Goal: Information Seeking & Learning: Learn about a topic

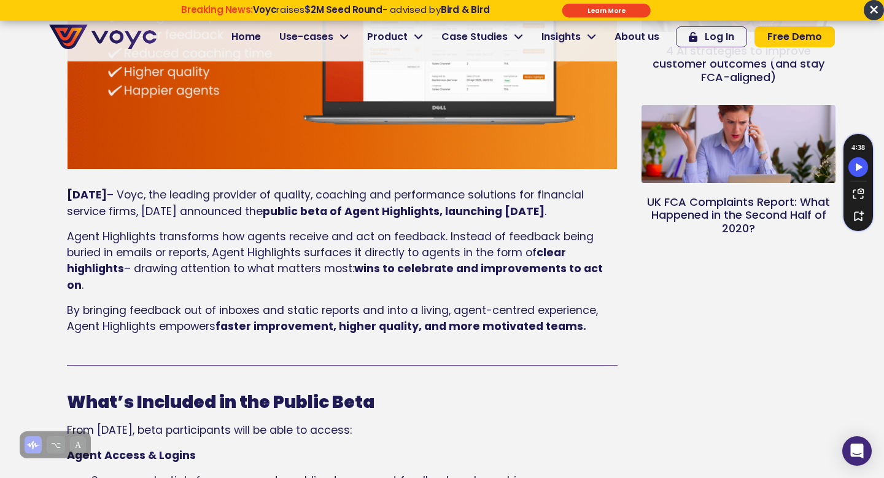
scroll to position [389, 0]
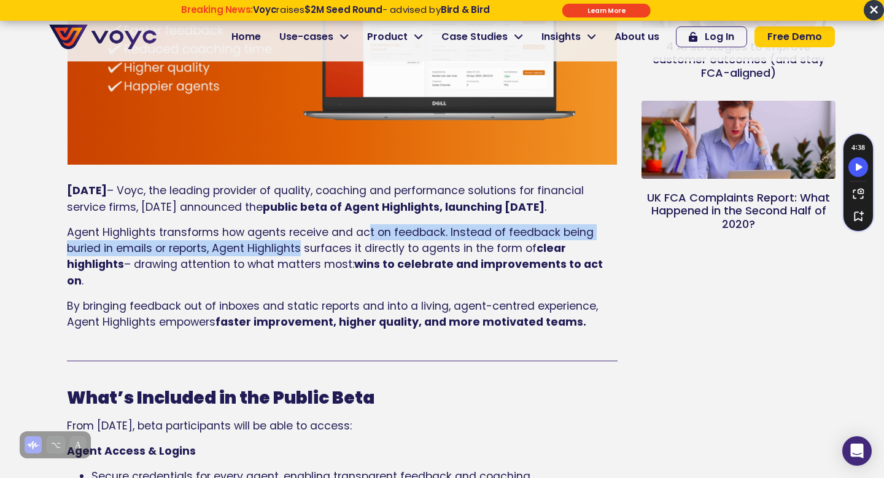
drag, startPoint x: 364, startPoint y: 246, endPoint x: 303, endPoint y: 261, distance: 62.7
click at [303, 255] on span "Agent Highlights transforms how agents receive and act on feedback. Instead of …" at bounding box center [330, 240] width 527 height 31
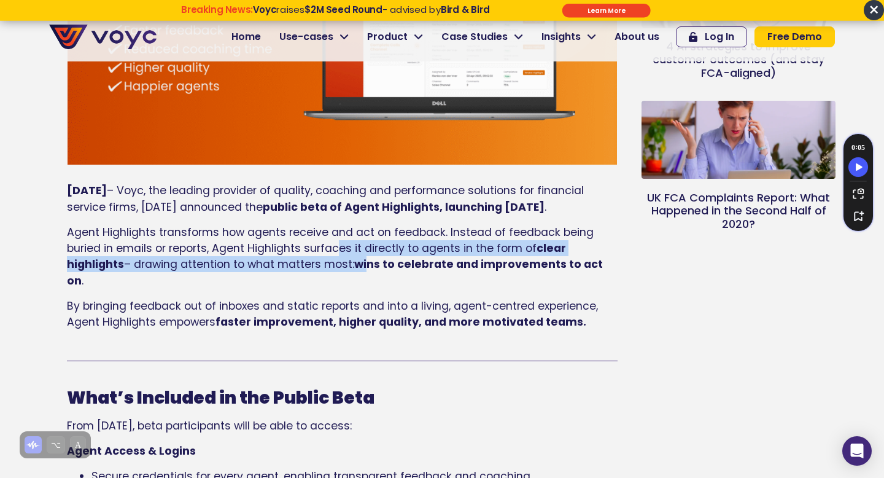
drag, startPoint x: 340, startPoint y: 260, endPoint x: 372, endPoint y: 279, distance: 36.9
click at [372, 279] on p "Agent Highlights transforms how agents receive and act on feedback. Instead of …" at bounding box center [342, 256] width 551 height 65
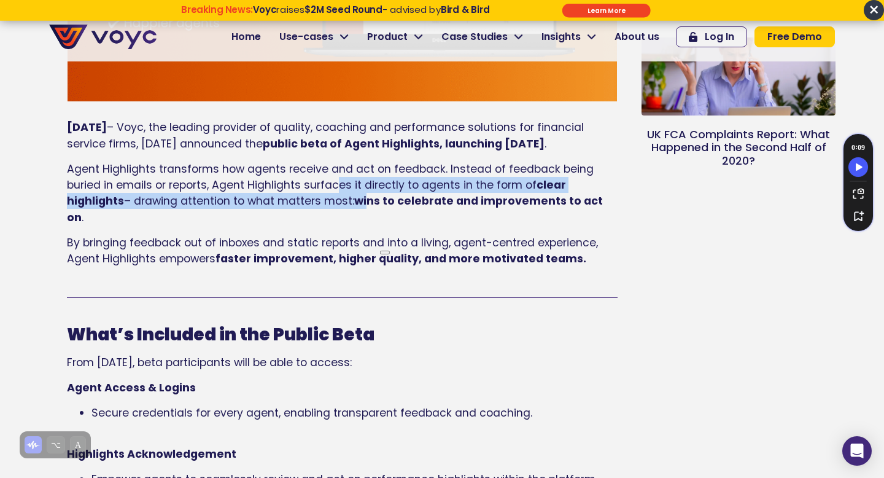
scroll to position [459, 0]
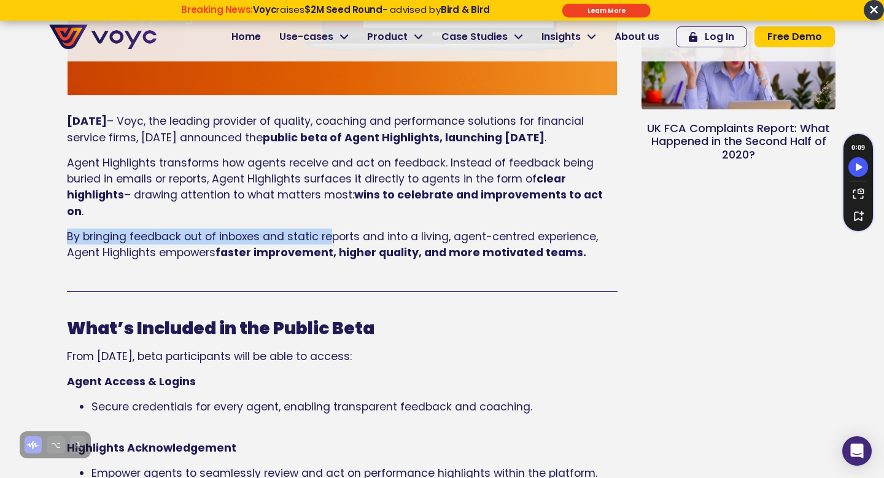
drag, startPoint x: 69, startPoint y: 238, endPoint x: 333, endPoint y: 230, distance: 264.2
click at [333, 230] on p "By bringing feedback out of inboxes and static reports and into a living, agent…" at bounding box center [342, 244] width 551 height 33
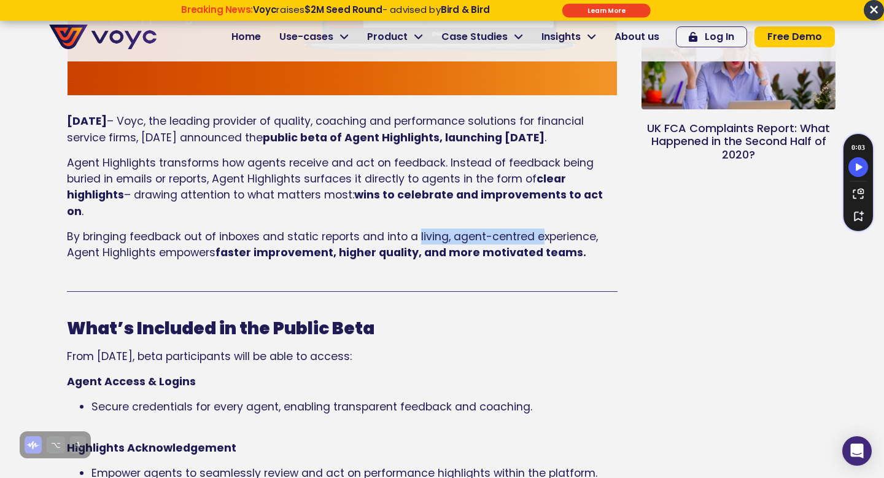
drag, startPoint x: 419, startPoint y: 235, endPoint x: 542, endPoint y: 235, distance: 122.2
click at [542, 235] on p "By bringing feedback out of inboxes and static reports and into a living, agent…" at bounding box center [342, 244] width 551 height 33
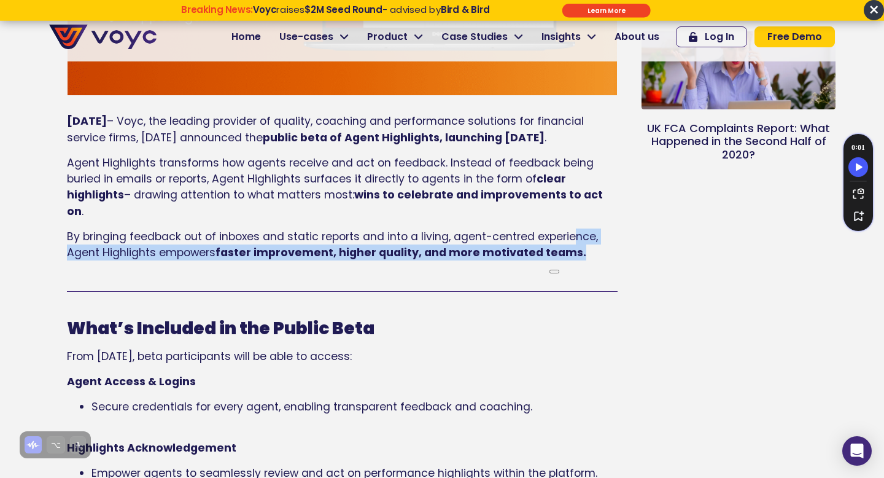
drag, startPoint x: 572, startPoint y: 236, endPoint x: 227, endPoint y: 293, distance: 349.2
click at [227, 293] on div "[DATE] – Voyc, the leading provider of quality, coaching and performance soluti…" at bounding box center [342, 207] width 551 height 200
click at [181, 264] on div "[DATE] – Voyc, the leading provider of quality, coaching and performance soluti…" at bounding box center [342, 191] width 551 height 156
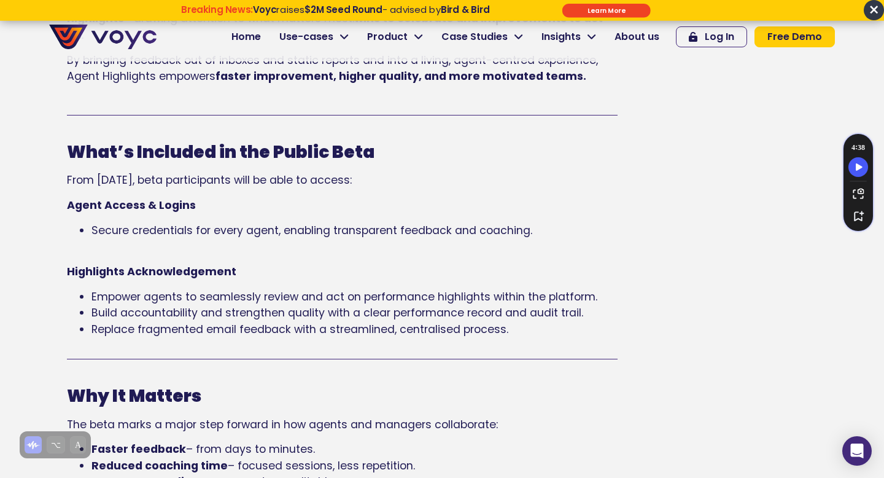
scroll to position [639, 0]
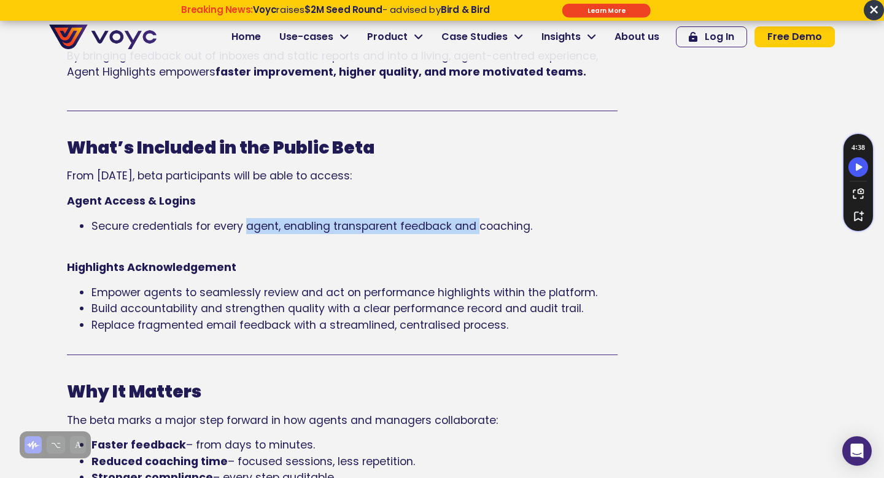
drag, startPoint x: 244, startPoint y: 230, endPoint x: 478, endPoint y: 230, distance: 234.6
click at [478, 230] on span "Secure credentials for every agent, enabling transparent feedback and coaching." at bounding box center [312, 226] width 441 height 15
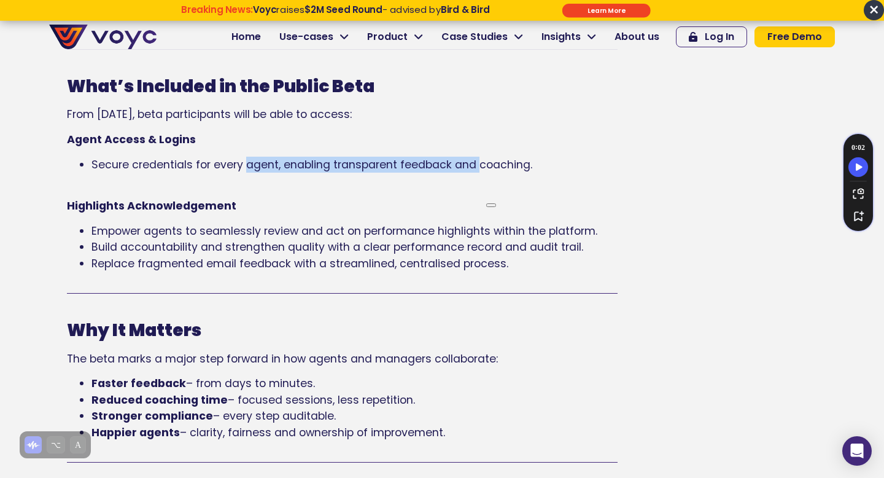
scroll to position [706, 0]
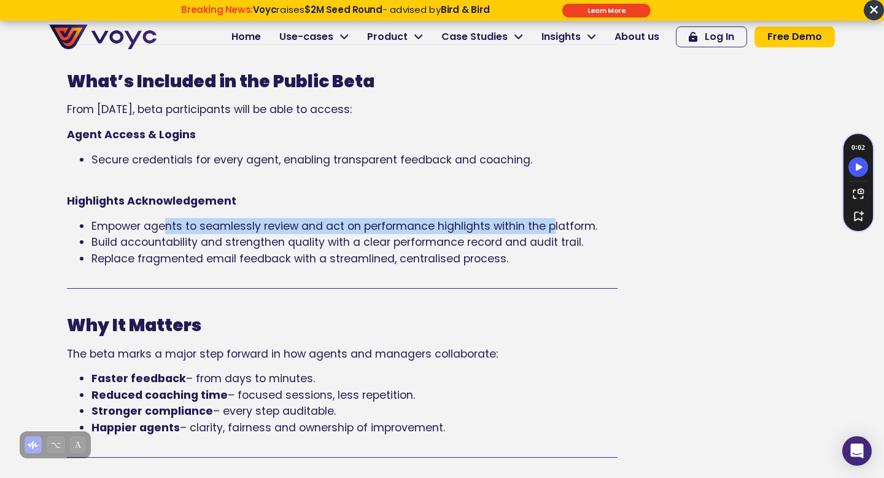
drag, startPoint x: 165, startPoint y: 227, endPoint x: 555, endPoint y: 230, distance: 390.0
click at [555, 230] on span "Empower agents to seamlessly review and act on performance highlights within th…" at bounding box center [345, 226] width 506 height 15
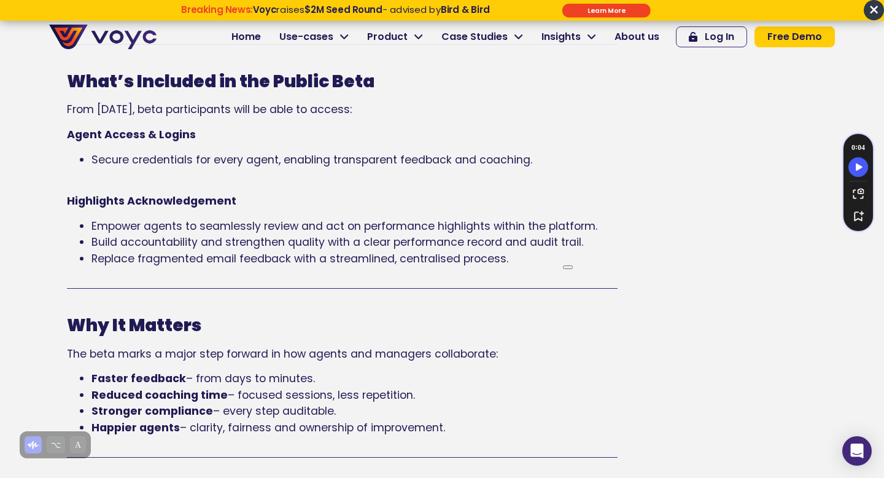
click at [182, 257] on span "Replace fragmented email feedback with a streamlined, centralised process." at bounding box center [300, 258] width 417 height 15
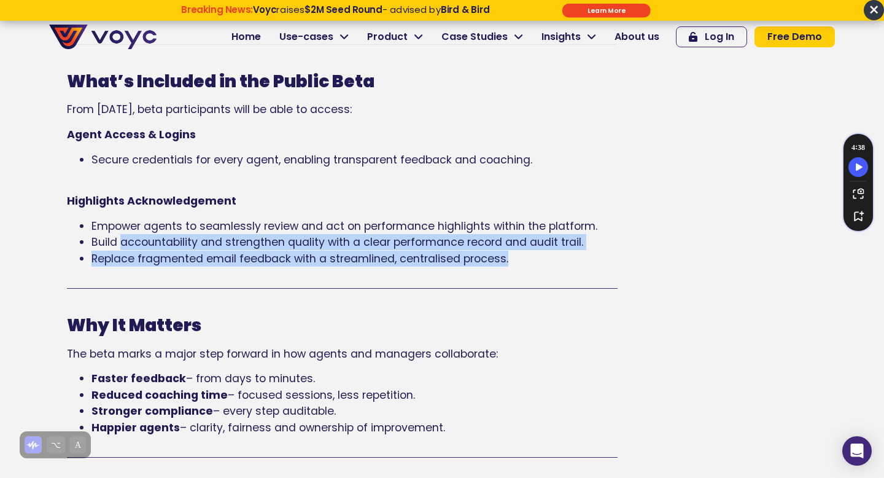
drag, startPoint x: 120, startPoint y: 245, endPoint x: 423, endPoint y: 277, distance: 304.5
click at [423, 277] on div "What’s Included in the Public Beta From [DATE], beta participants will be able …" at bounding box center [342, 182] width 551 height 244
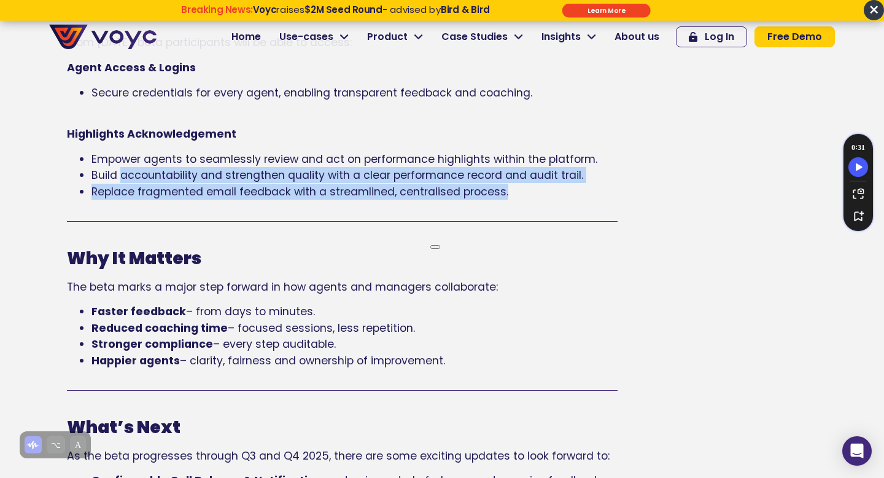
scroll to position [778, 0]
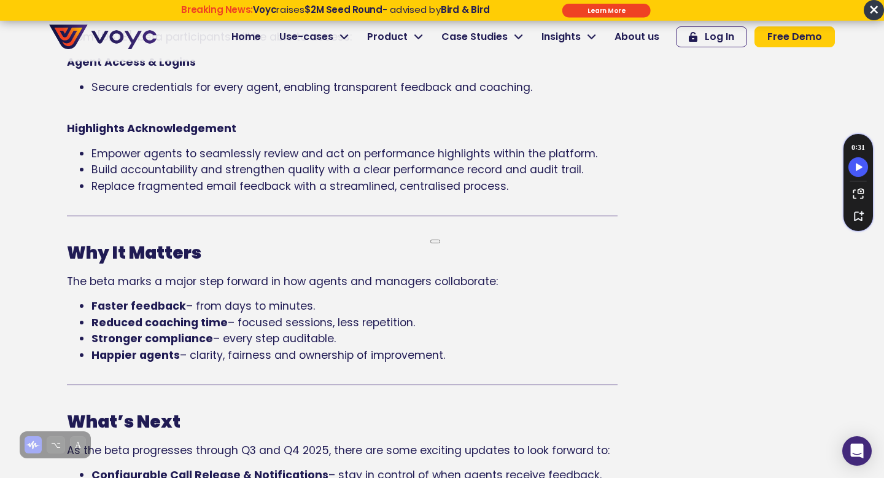
click at [297, 340] on span "– every step auditable." at bounding box center [274, 338] width 123 height 15
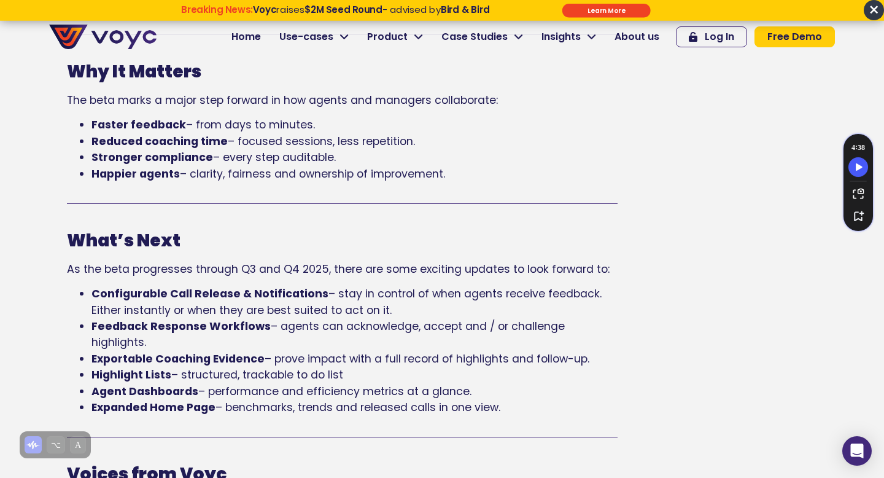
scroll to position [981, 0]
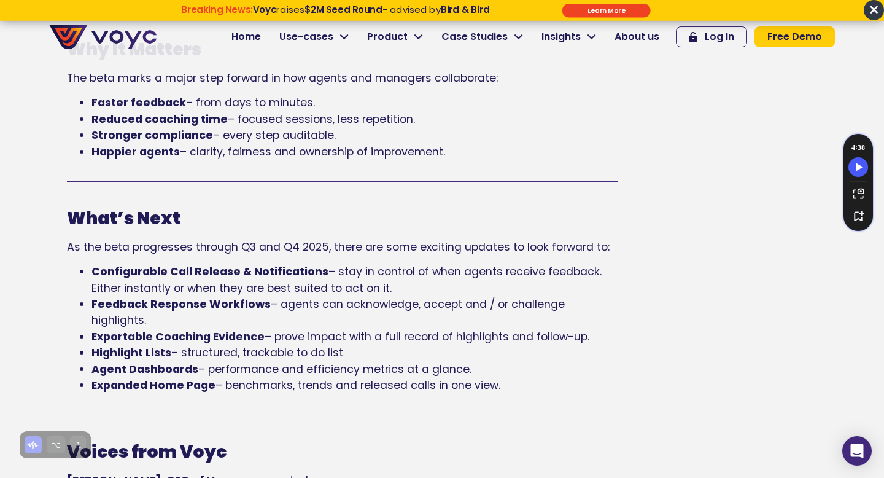
drag, startPoint x: 90, startPoint y: 249, endPoint x: 367, endPoint y: 252, distance: 276.4
click at [367, 252] on span "As the beta progresses through Q3 and Q4 2025, there are some exciting updates …" at bounding box center [338, 247] width 543 height 15
drag, startPoint x: 289, startPoint y: 248, endPoint x: 579, endPoint y: 256, distance: 290.0
click at [579, 256] on div "What’s Next As the beta progresses through Q3 and Q4 2025, there are some excit…" at bounding box center [342, 300] width 551 height 185
click at [346, 302] on span "– agents can acknowledge, accept and / or challenge highlights." at bounding box center [329, 312] width 474 height 31
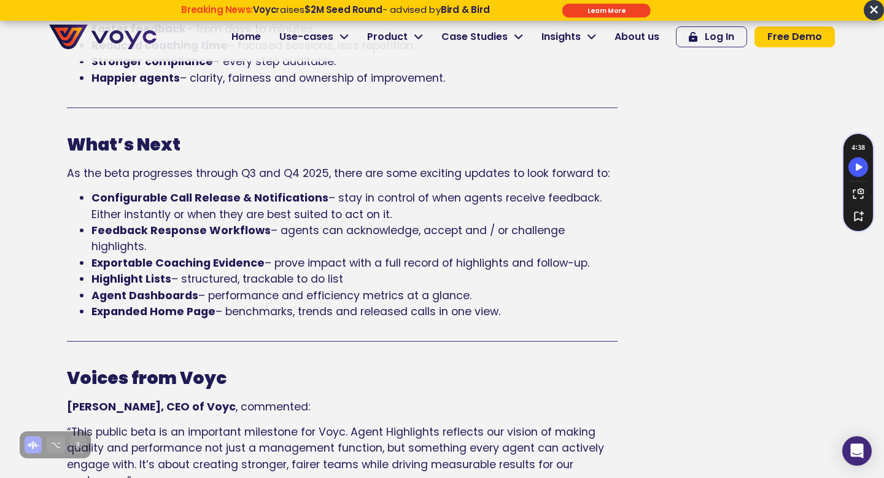
scroll to position [1056, 0]
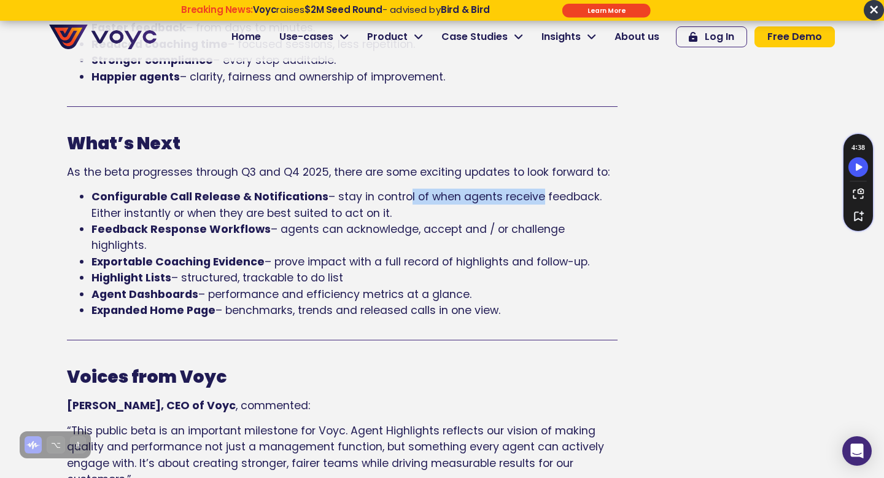
drag, startPoint x: 400, startPoint y: 198, endPoint x: 529, endPoint y: 200, distance: 129.6
click at [529, 200] on span "– stay in control of when agents receive feedback. Either instantly or when the…" at bounding box center [347, 204] width 510 height 31
drag, startPoint x: 560, startPoint y: 195, endPoint x: 408, endPoint y: 211, distance: 151.9
click at [408, 211] on li "Configurable Call Release & Notifications – stay in control of when agents rece…" at bounding box center [355, 205] width 526 height 33
click at [150, 230] on b "Feedback Response Workflows" at bounding box center [181, 229] width 179 height 15
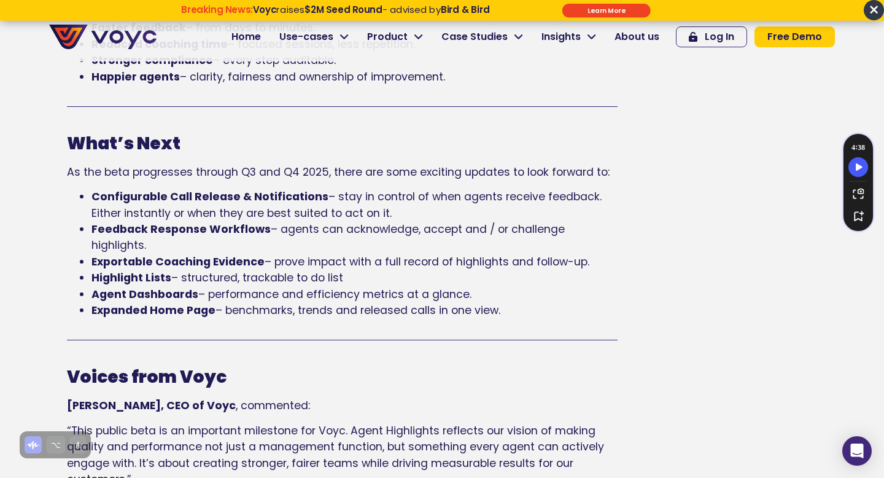
drag, startPoint x: 150, startPoint y: 230, endPoint x: 179, endPoint y: 248, distance: 33.4
click at [179, 248] on li "Feedback Response Workflows – agents can acknowledge, accept and / or challenge…" at bounding box center [355, 237] width 526 height 33
click at [180, 260] on b "Exportable Coaching Evidence" at bounding box center [178, 261] width 173 height 15
drag, startPoint x: 295, startPoint y: 259, endPoint x: 650, endPoint y: 257, distance: 355.6
click at [650, 257] on div "Voyc Announces Public Beta of Agent Highlights [DATE] By Team Voyc [DATE] – Voy…" at bounding box center [442, 142] width 798 height 2116
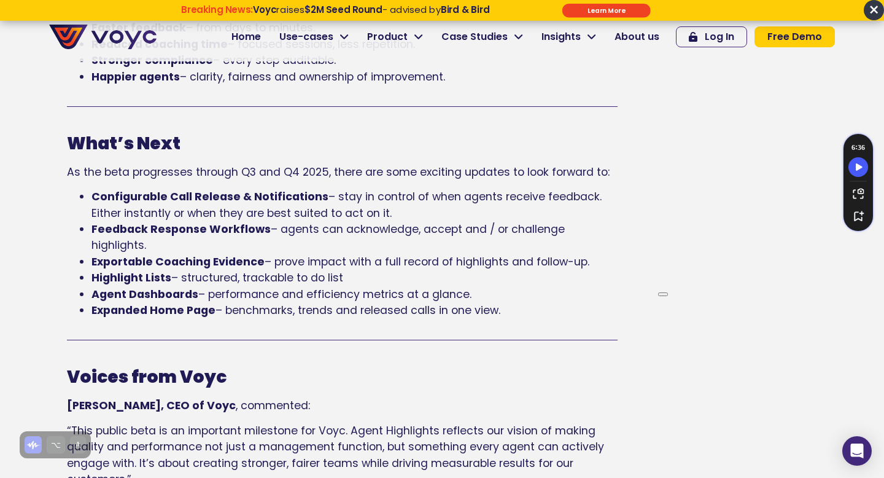
click at [397, 294] on span "– performance and efficiency metrics at a glance." at bounding box center [334, 294] width 273 height 15
drag, startPoint x: 198, startPoint y: 282, endPoint x: 355, endPoint y: 283, distance: 157.2
click at [355, 283] on li "Highlight Lists – structured, trackable to do list" at bounding box center [355, 278] width 526 height 16
click at [235, 322] on div "What’s Next As the beta progresses through Q3 and Q4 2025, there are some excit…" at bounding box center [342, 239] width 551 height 234
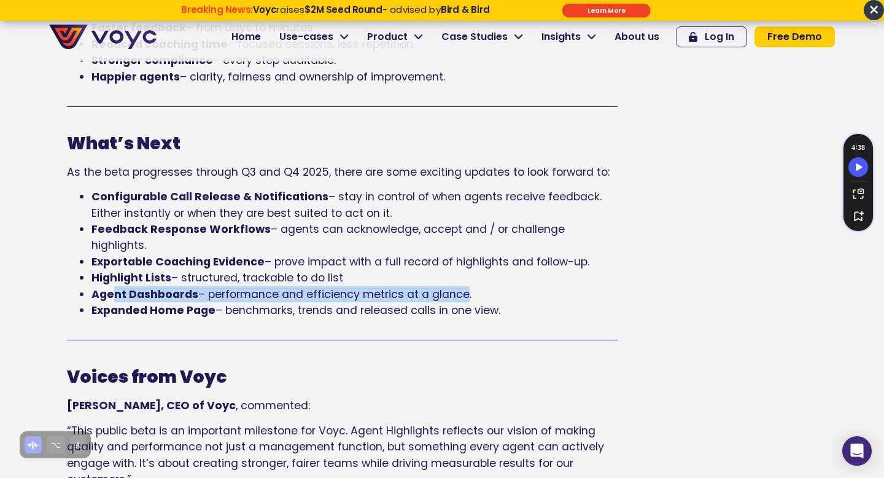
drag, startPoint x: 117, startPoint y: 295, endPoint x: 458, endPoint y: 295, distance: 341.5
click at [458, 295] on li "Agent Dashboards – performance and efficiency metrics at a glance." at bounding box center [355, 294] width 526 height 16
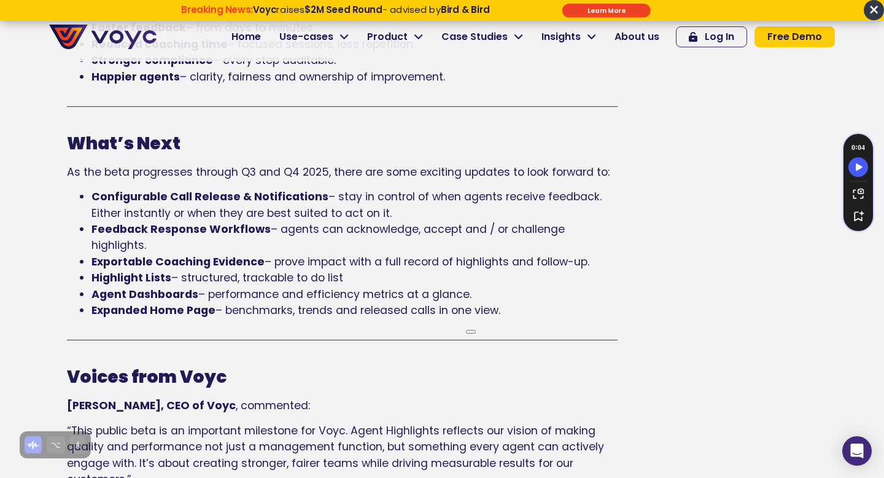
click at [255, 321] on div "What’s Next As the beta progresses through Q3 and Q4 2025, there are some excit…" at bounding box center [342, 239] width 551 height 234
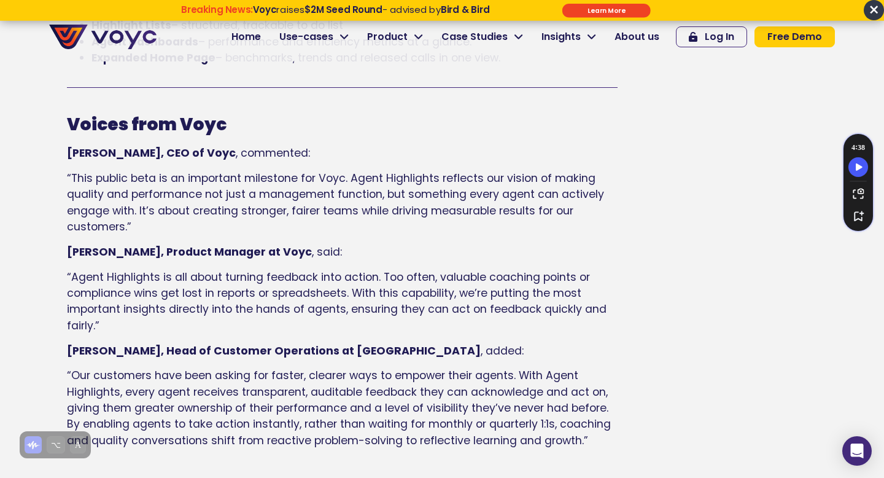
scroll to position [1308, 0]
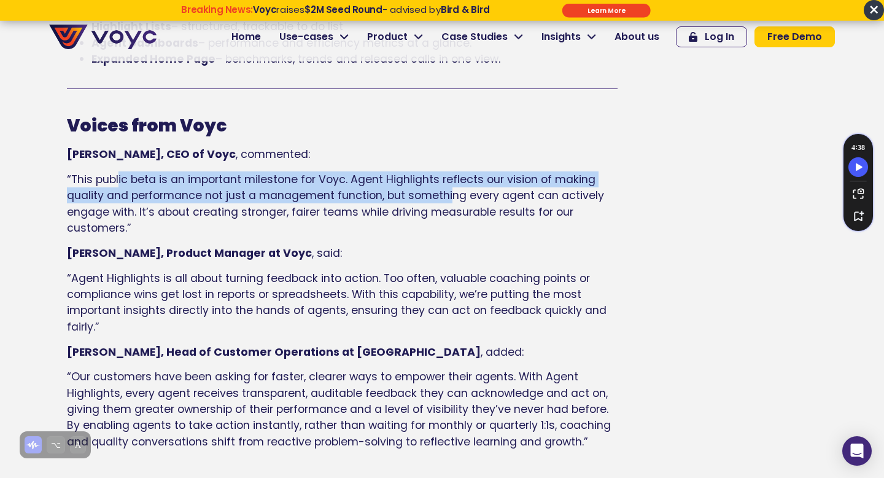
drag, startPoint x: 118, startPoint y: 180, endPoint x: 453, endPoint y: 193, distance: 335.0
click at [453, 193] on span "“This public beta is an important milestone for Voyc. Agent Highlights reflects…" at bounding box center [335, 203] width 537 height 63
click at [349, 172] on span "“This public beta is an important milestone for Voyc. Agent Highlights reflects…" at bounding box center [335, 203] width 537 height 63
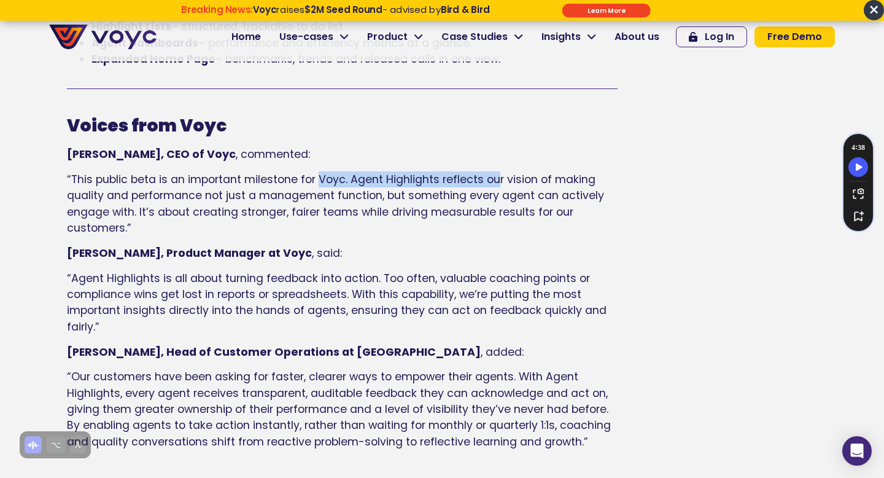
drag, startPoint x: 318, startPoint y: 181, endPoint x: 499, endPoint y: 176, distance: 181.3
click at [499, 176] on span "“This public beta is an important milestone for Voyc. Agent Highlights reflects…" at bounding box center [335, 203] width 537 height 63
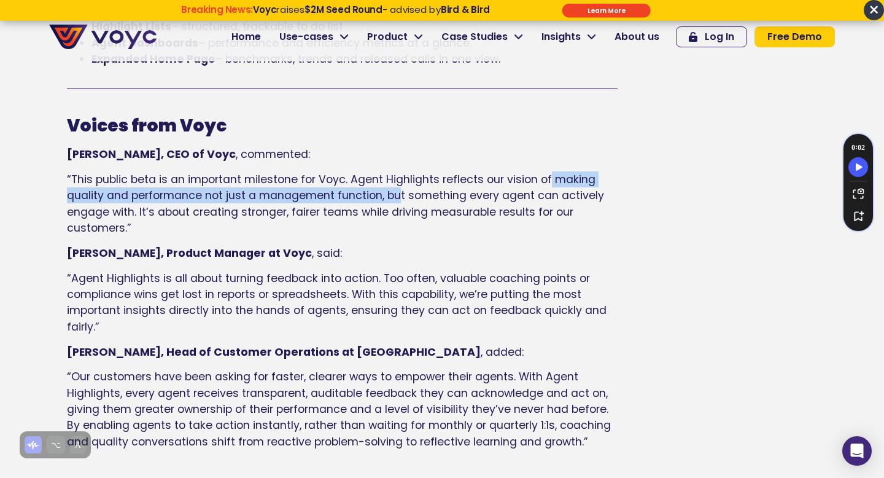
drag, startPoint x: 550, startPoint y: 183, endPoint x: 396, endPoint y: 196, distance: 154.7
click at [396, 196] on span "“This public beta is an important milestone for Voyc. Agent Highlights reflects…" at bounding box center [335, 203] width 537 height 63
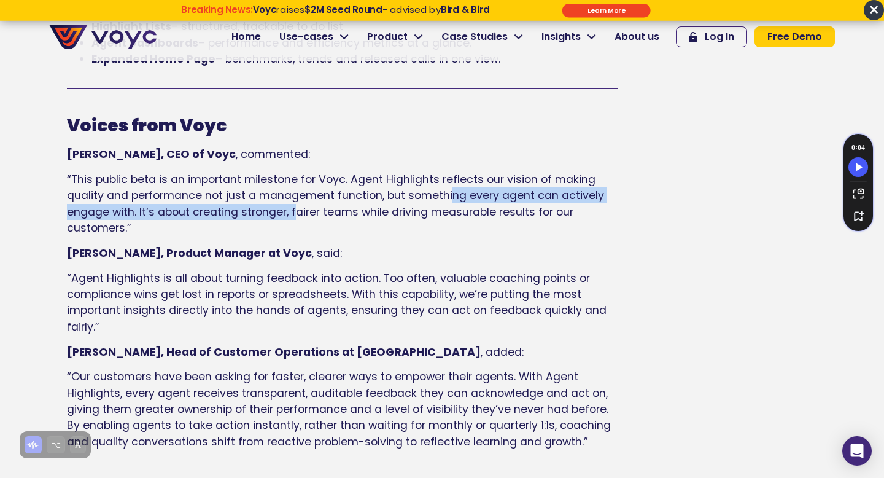
drag, startPoint x: 450, startPoint y: 195, endPoint x: 303, endPoint y: 213, distance: 147.9
click at [303, 213] on span "“This public beta is an important milestone for Voyc. Agent Highlights reflects…" at bounding box center [335, 203] width 537 height 63
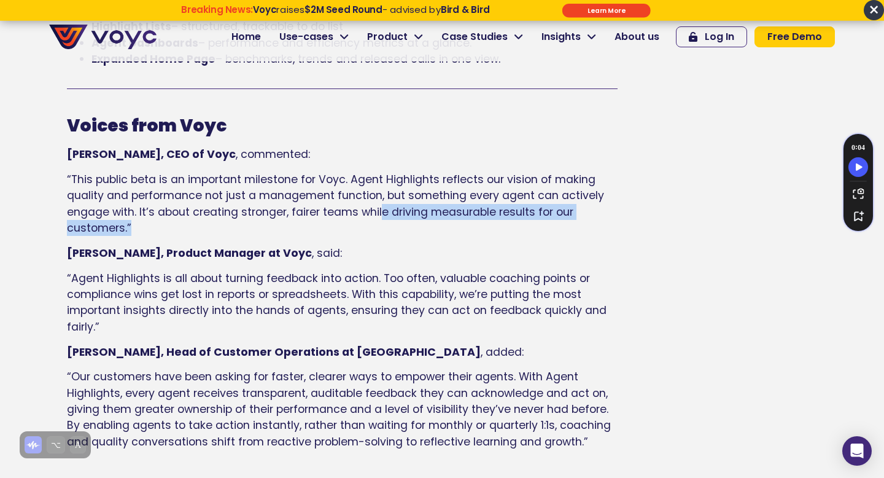
drag, startPoint x: 382, startPoint y: 213, endPoint x: 191, endPoint y: 224, distance: 191.3
click at [191, 224] on p "“This public beta is an important milestone for Voyc. Agent Highlights reflects…" at bounding box center [342, 203] width 551 height 65
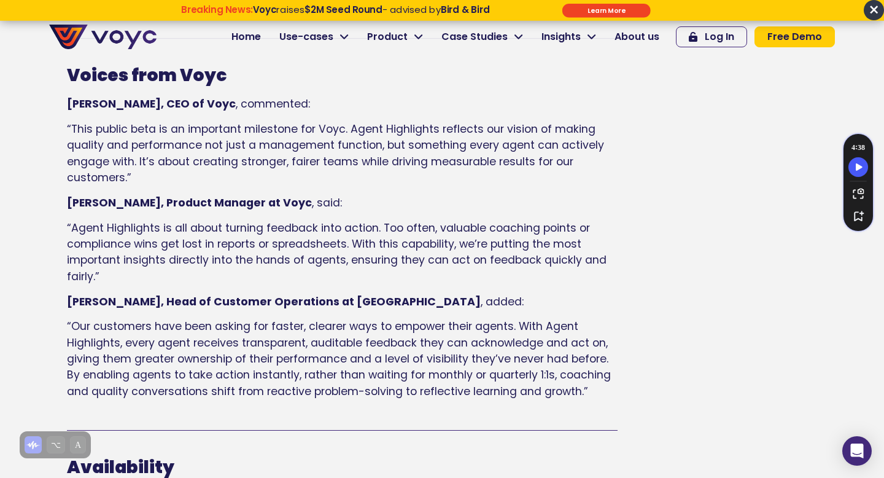
scroll to position [1367, 0]
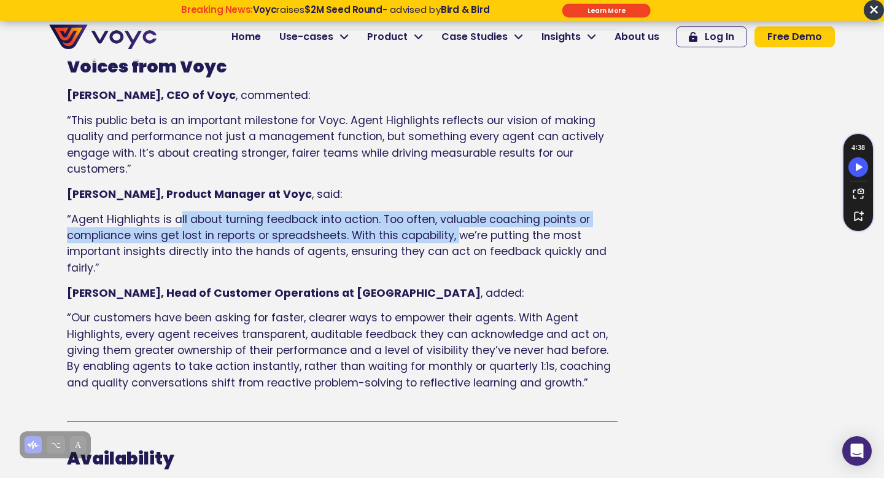
drag, startPoint x: 182, startPoint y: 221, endPoint x: 468, endPoint y: 248, distance: 286.9
click at [468, 248] on span "“Agent Highlights is all about turning feedback into action. Too often, valuabl…" at bounding box center [337, 243] width 540 height 63
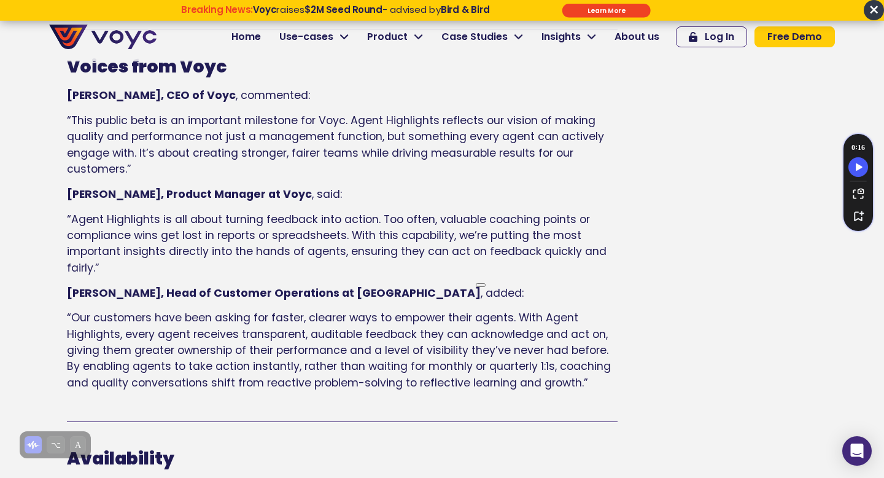
click at [479, 234] on span "“Agent Highlights is all about turning feedback into action. Too often, valuabl…" at bounding box center [337, 243] width 540 height 63
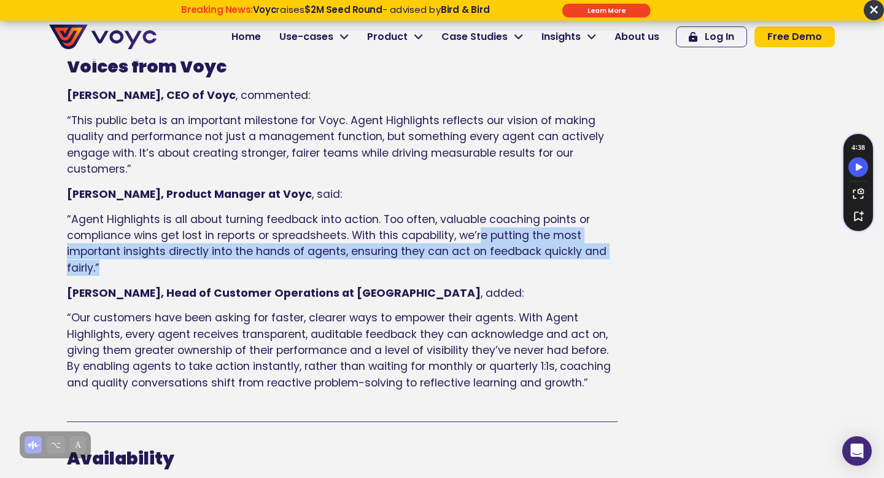
drag, startPoint x: 479, startPoint y: 234, endPoint x: 331, endPoint y: 268, distance: 151.8
click at [331, 268] on p "“Agent Highlights is all about turning feedback into action. Too often, valuabl…" at bounding box center [342, 243] width 551 height 65
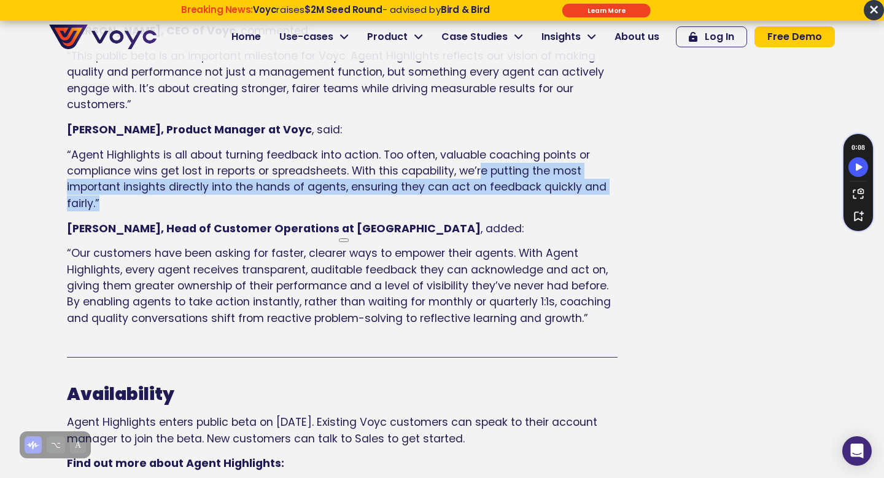
scroll to position [1433, 0]
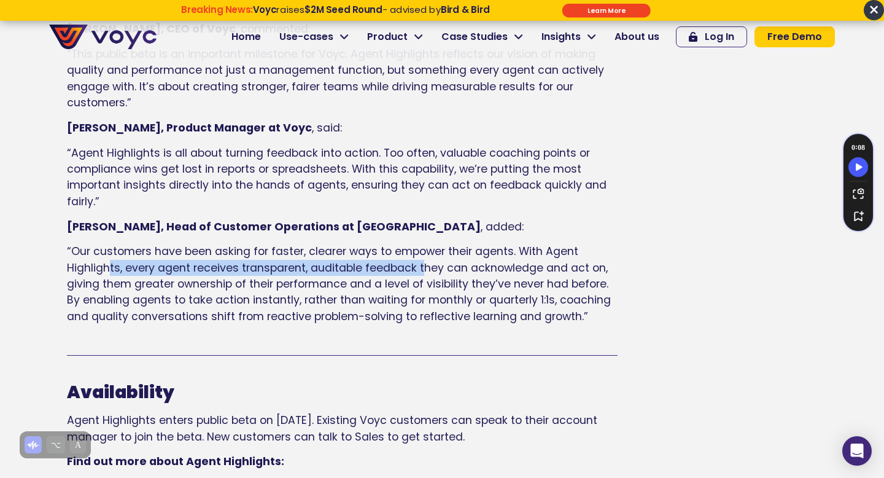
drag, startPoint x: 111, startPoint y: 260, endPoint x: 423, endPoint y: 261, distance: 311.4
click at [423, 261] on span "“Our customers have been asking for faster, clearer ways to empower their agent…" at bounding box center [339, 284] width 544 height 80
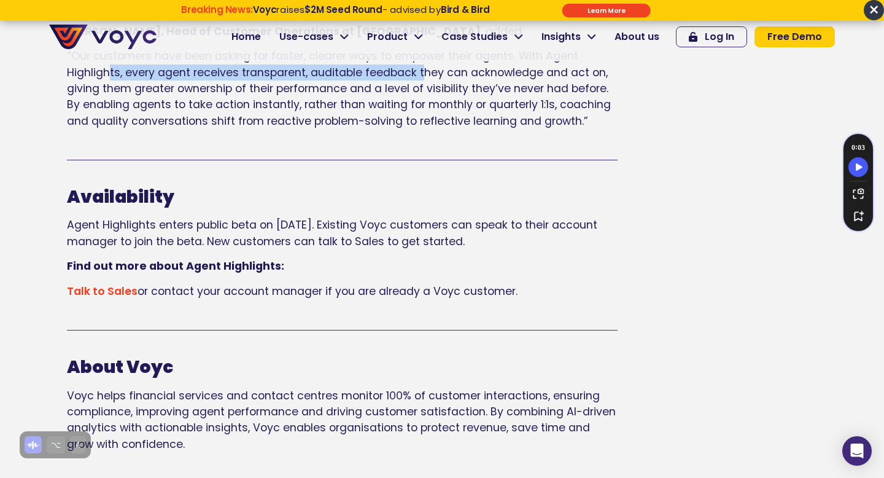
scroll to position [1632, 0]
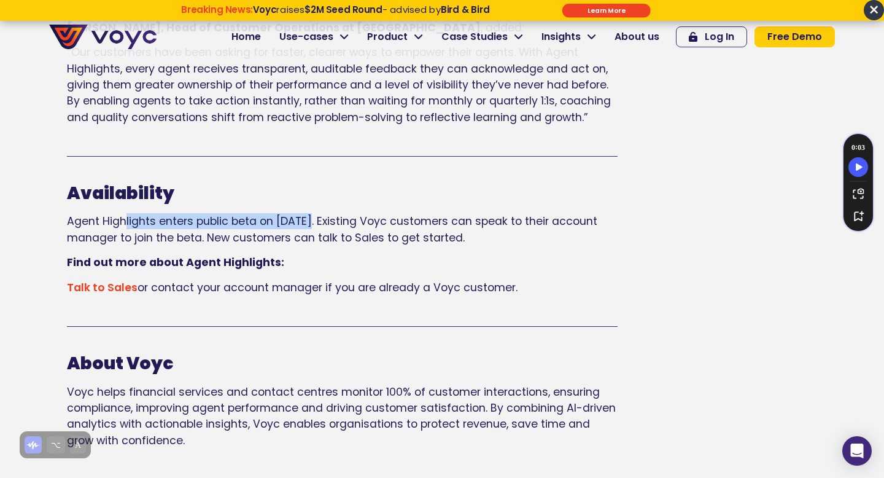
drag, startPoint x: 127, startPoint y: 226, endPoint x: 311, endPoint y: 227, distance: 184.2
click at [311, 227] on p "Agent Highlights enters public beta on [DATE]. Existing Voyc customers can spea…" at bounding box center [342, 229] width 551 height 33
click at [585, 269] on p "Find out more about Agent Highlights:" at bounding box center [342, 262] width 551 height 16
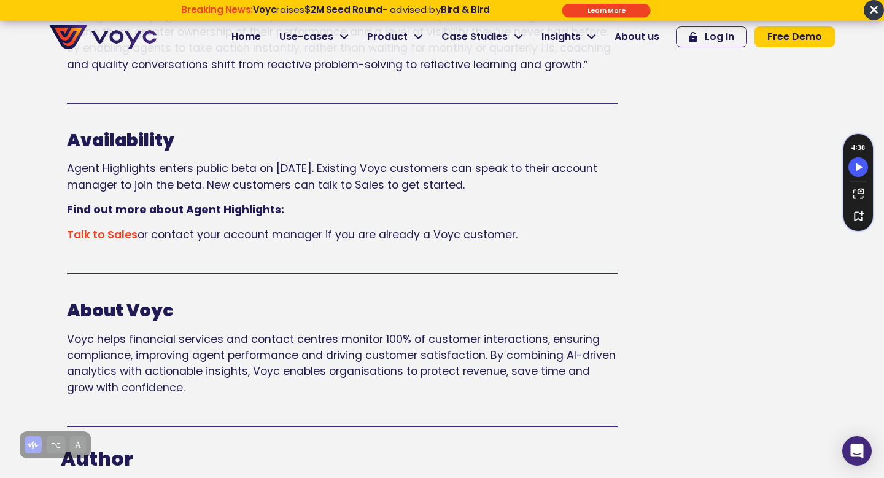
scroll to position [1689, 0]
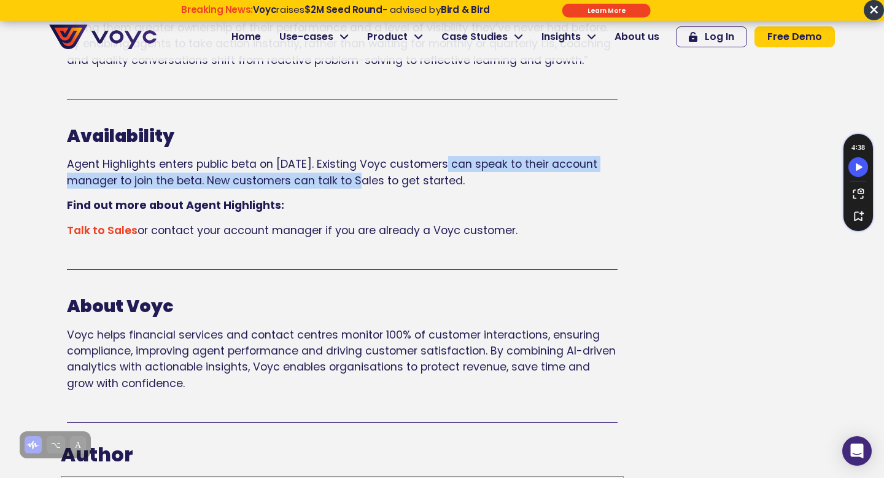
drag, startPoint x: 437, startPoint y: 164, endPoint x: 369, endPoint y: 180, distance: 69.4
click at [369, 180] on p "Agent Highlights enters public beta on [DATE]. Existing Voyc customers can spea…" at bounding box center [342, 172] width 551 height 33
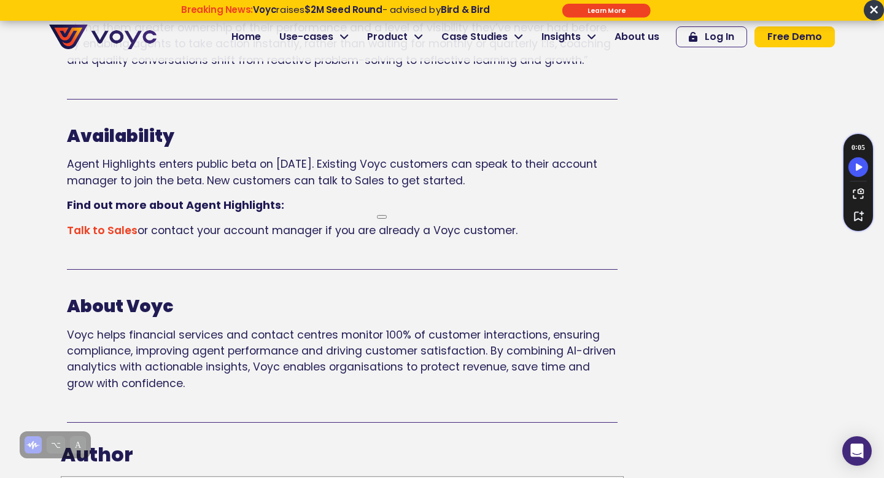
click at [579, 220] on div "Availability Agent Highlights enters public beta on [DATE]. Existing Voyc custo…" at bounding box center [342, 182] width 551 height 113
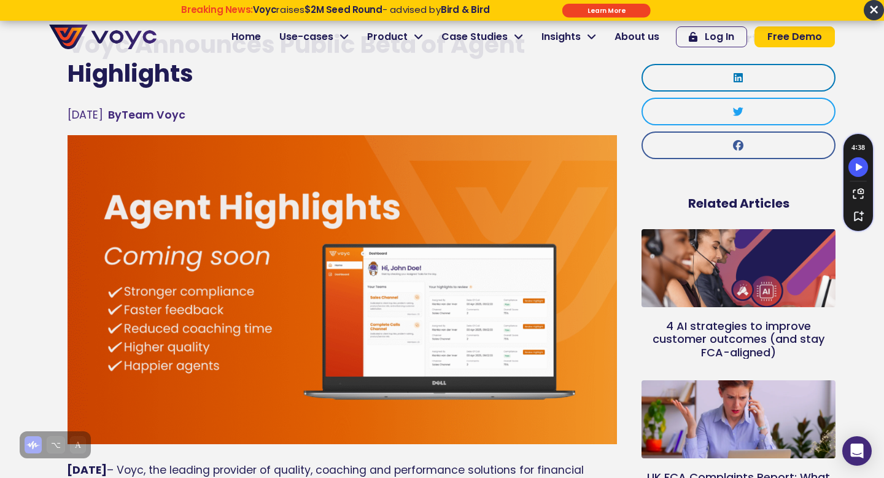
scroll to position [0, 0]
